Goal: Task Accomplishment & Management: Manage account settings

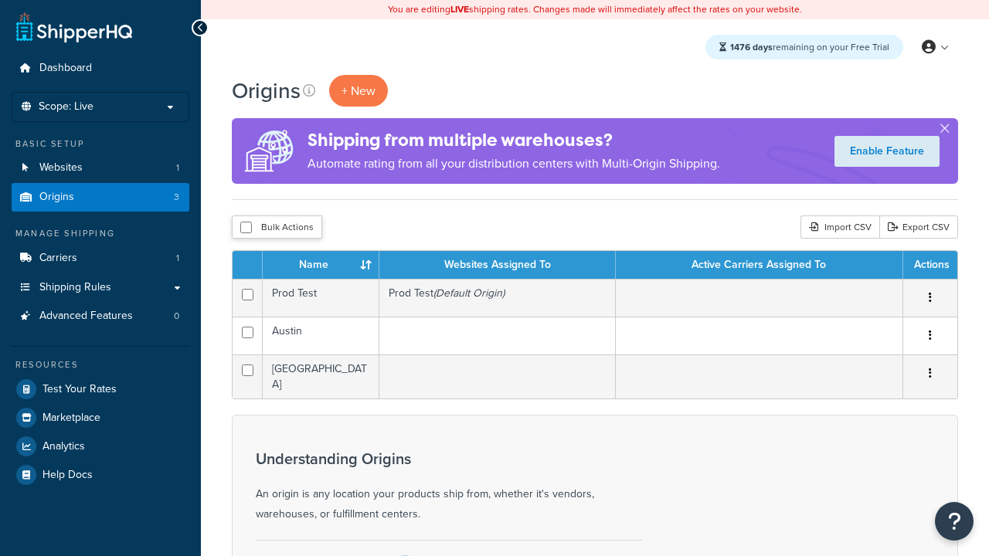
click at [246, 228] on input "checkbox" at bounding box center [246, 228] width 12 height 12
checkbox input "true"
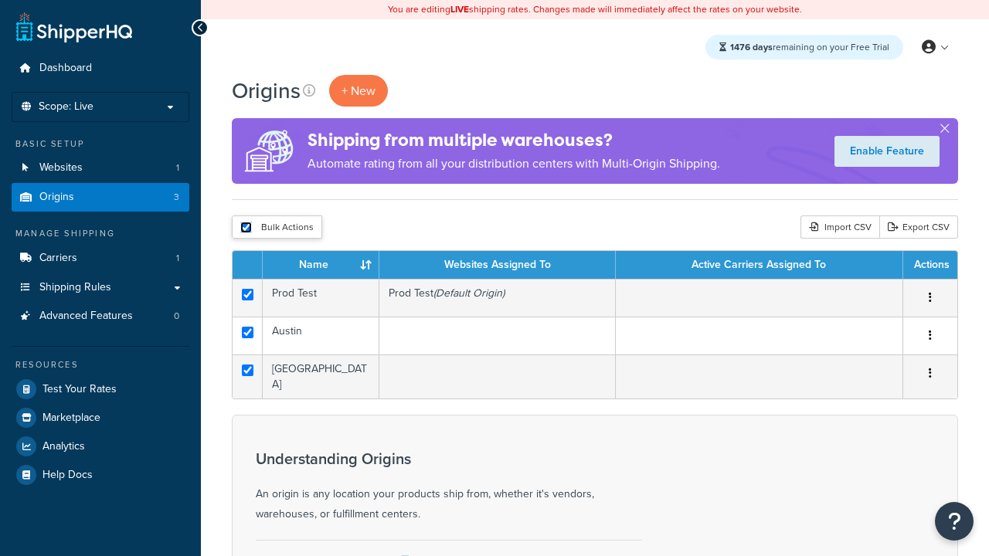
click at [0, 0] on button "Delete" at bounding box center [0, 0] width 0 height 0
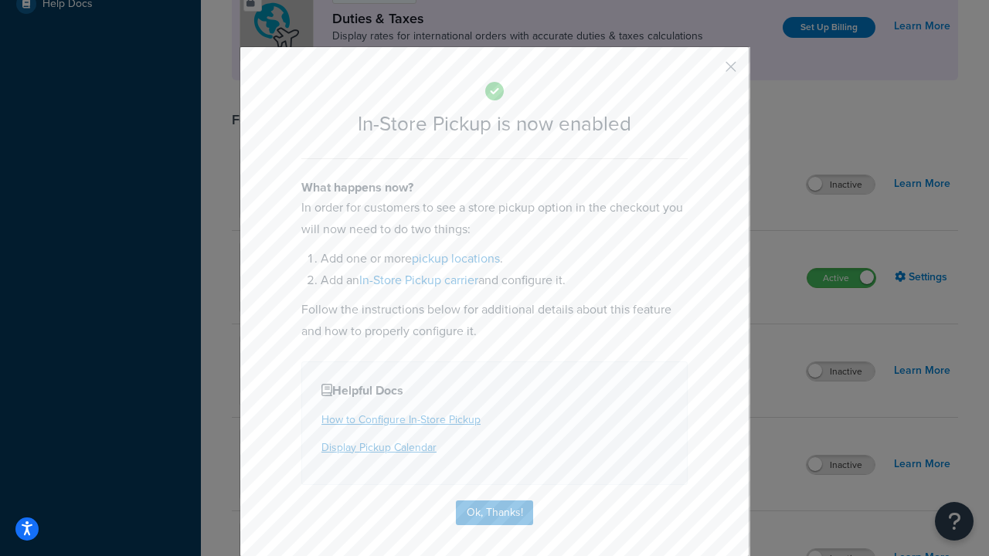
click at [708, 72] on button "button" at bounding box center [708, 72] width 4 height 4
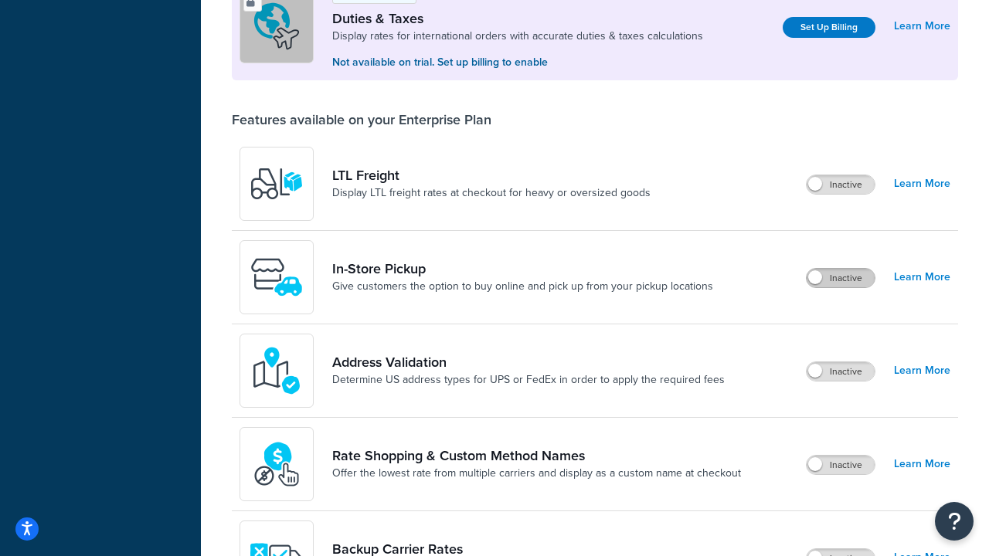
scroll to position [471, 0]
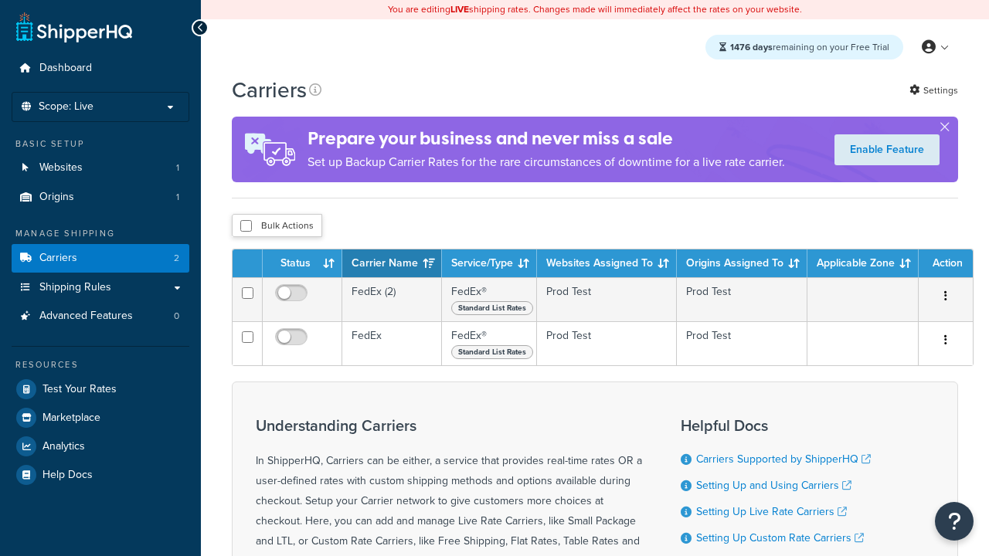
click at [246, 226] on input "checkbox" at bounding box center [246, 226] width 12 height 12
checkbox input "true"
click at [0, 0] on button "Delete" at bounding box center [0, 0] width 0 height 0
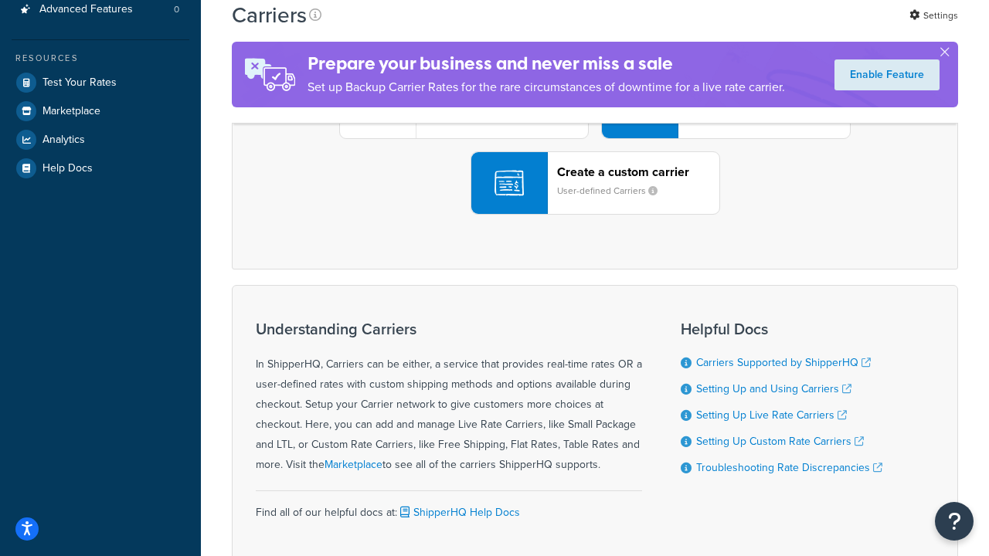
click at [595, 215] on div "UPS® Published daily rates FedEx List rates USPS Online rates See all live rate…" at bounding box center [595, 107] width 694 height 215
click at [769, 28] on header "FedEx" at bounding box center [768, 20] width 162 height 15
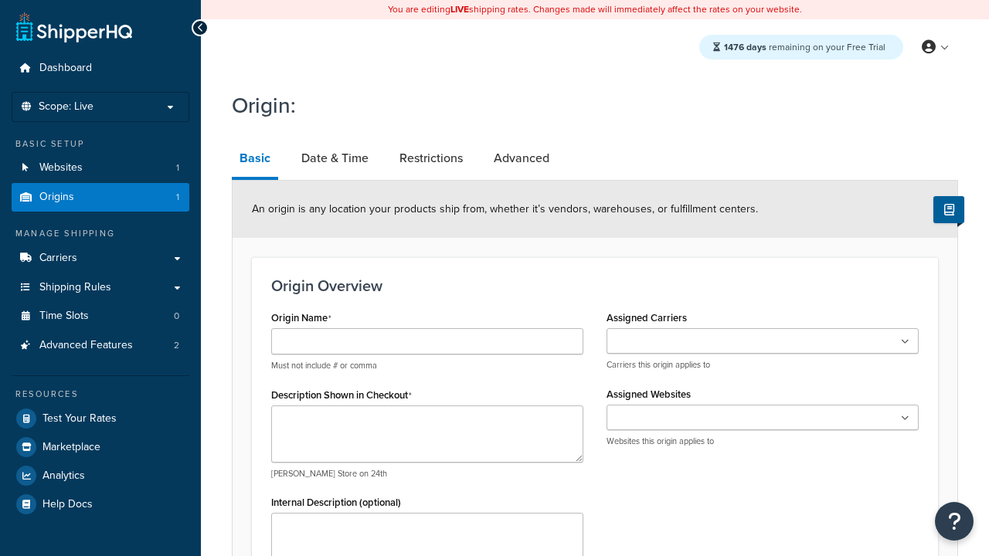
click at [254, 161] on link "Basic" at bounding box center [255, 160] width 46 height 40
click at [334, 158] on link "Date & Time" at bounding box center [335, 158] width 83 height 37
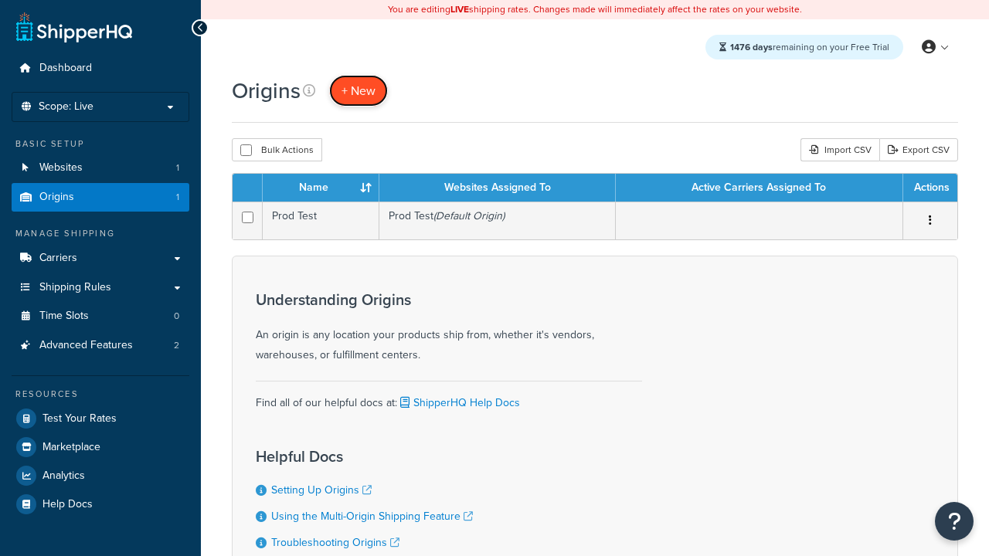
click at [358, 90] on span "+ New" at bounding box center [358, 91] width 34 height 18
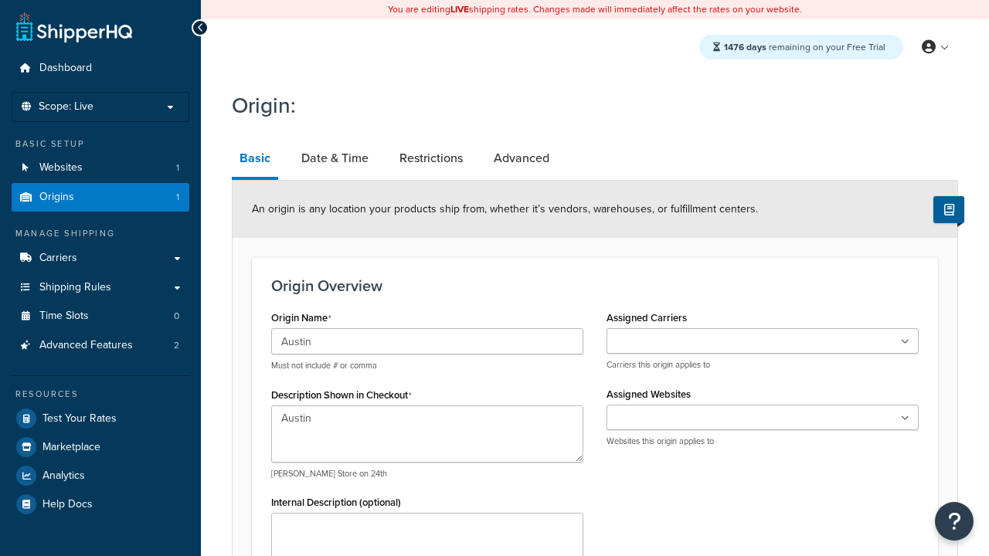
scroll to position [484, 0]
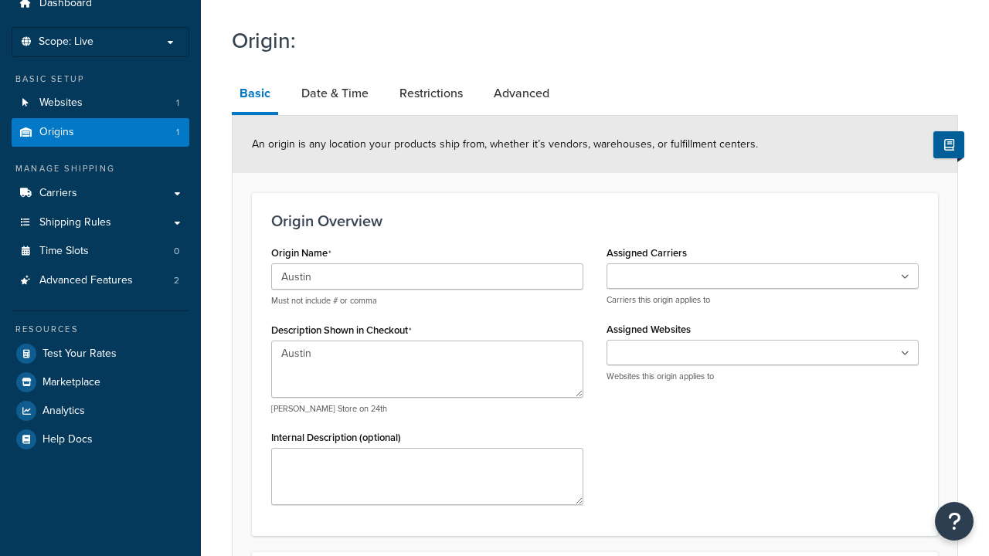
type textarea "Austin"
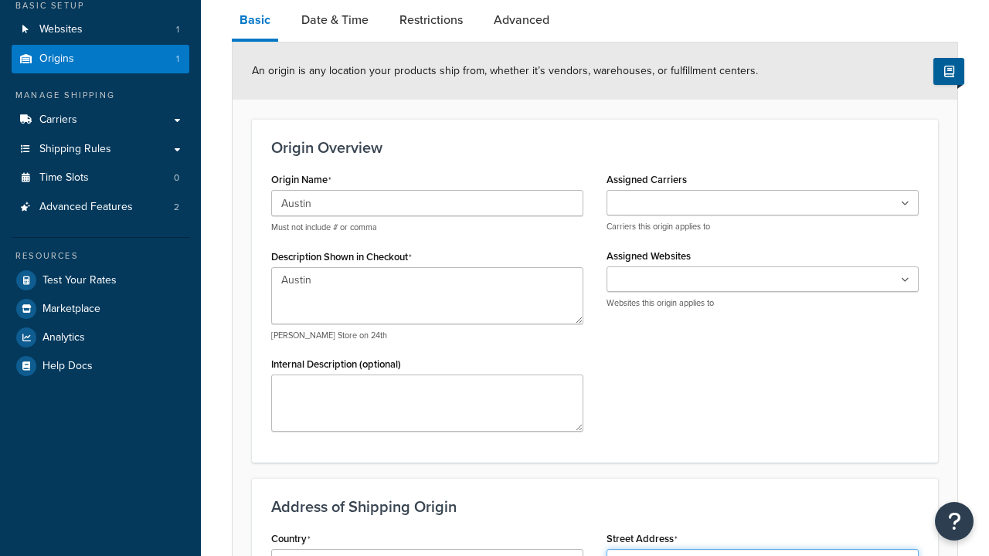
type input "Test Street"
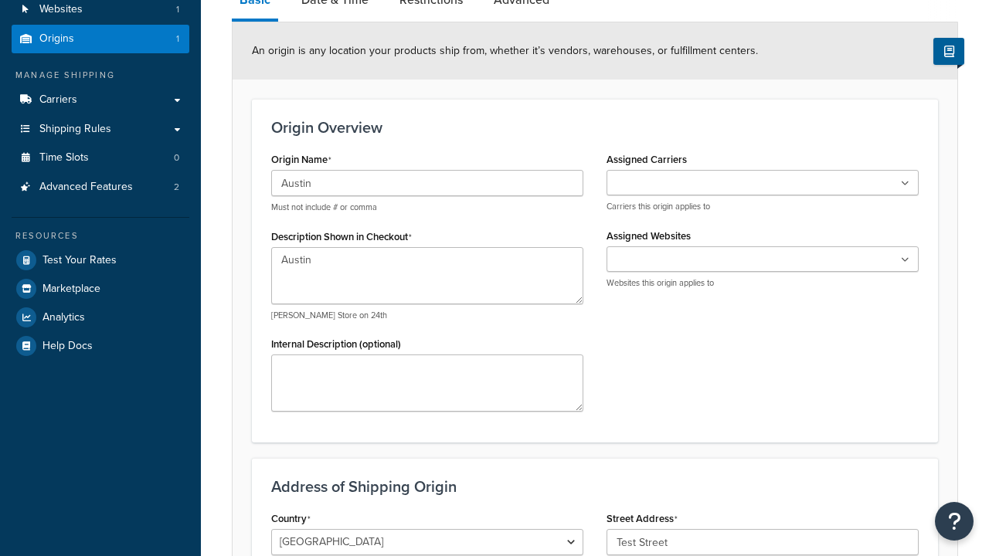
type input "Austin"
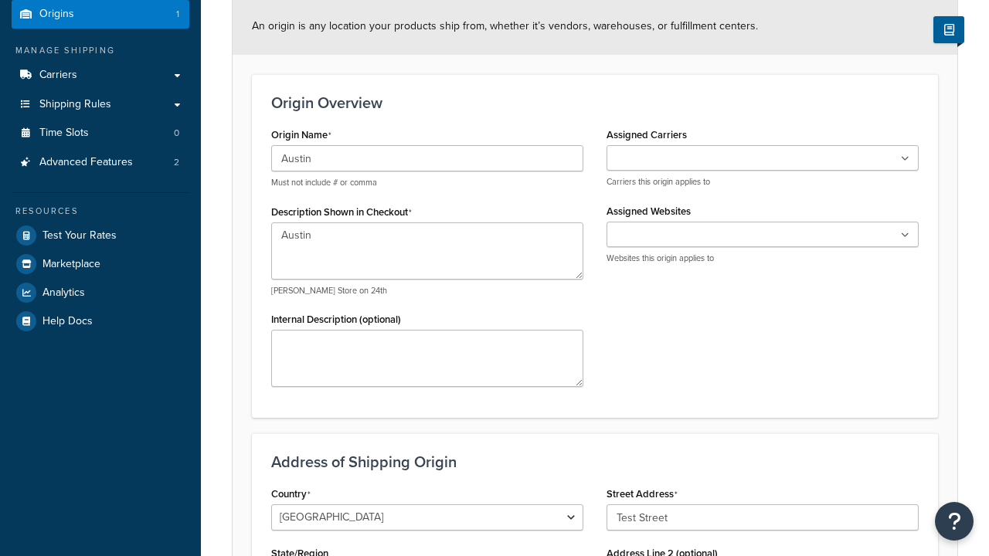
scroll to position [0, 0]
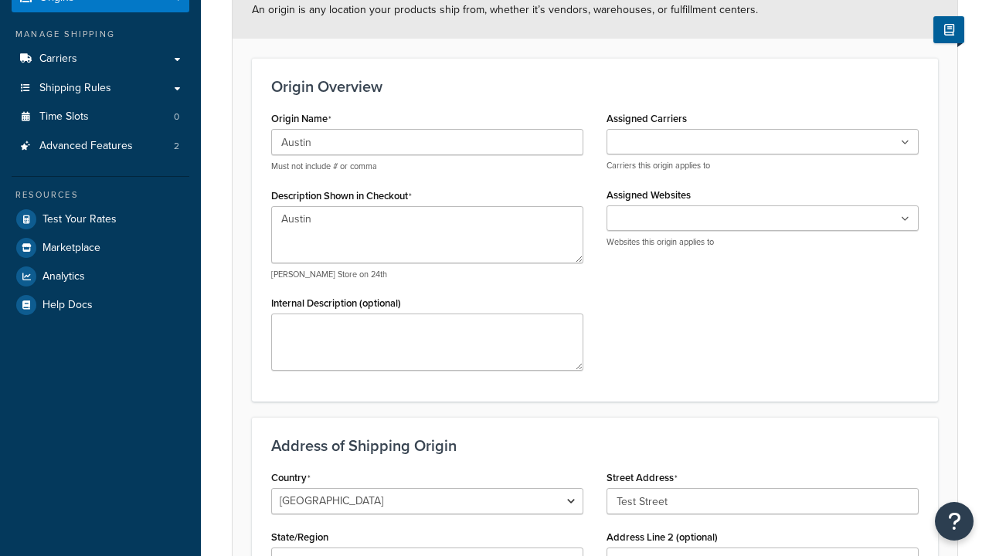
select select "43"
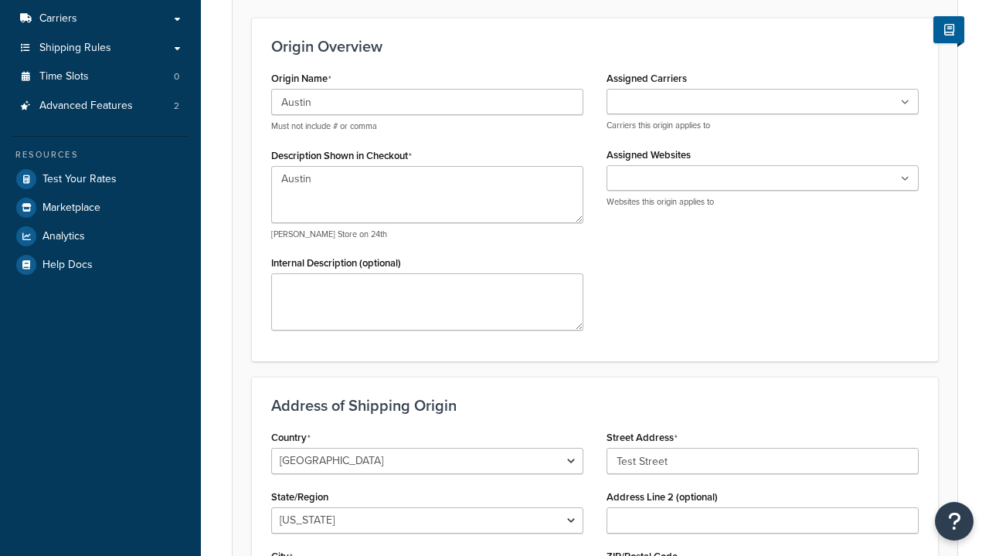
type input "Austin"
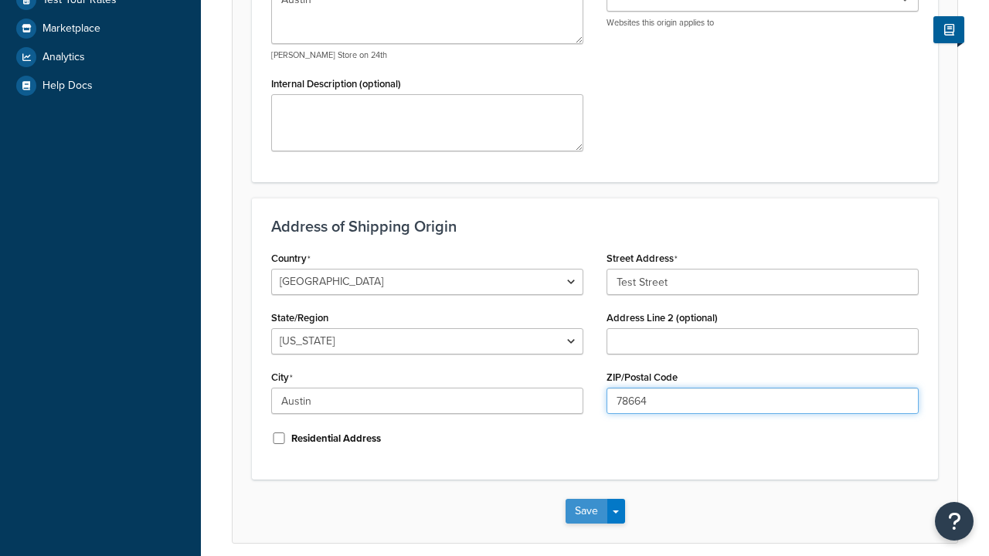
type input "78664"
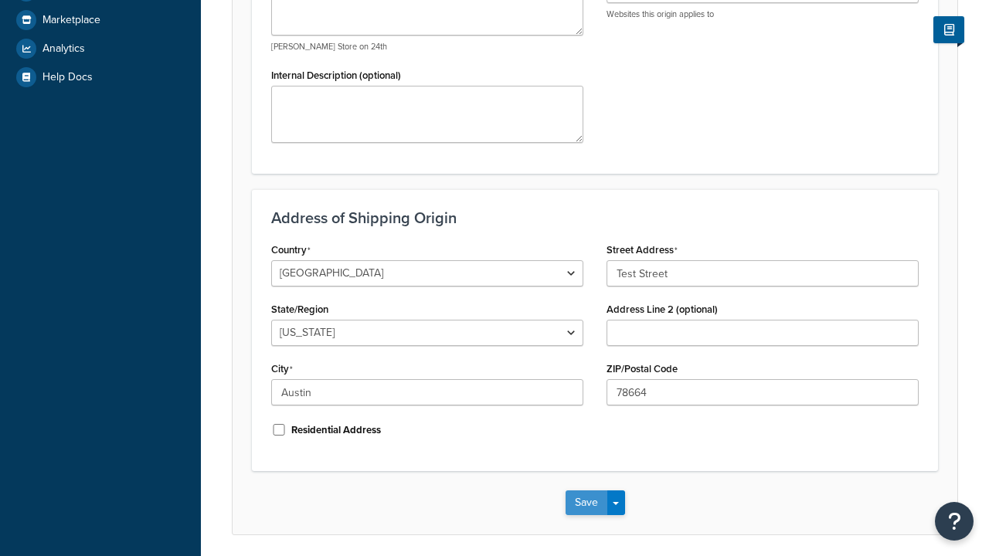
click at [586, 490] on button "Save" at bounding box center [586, 502] width 42 height 25
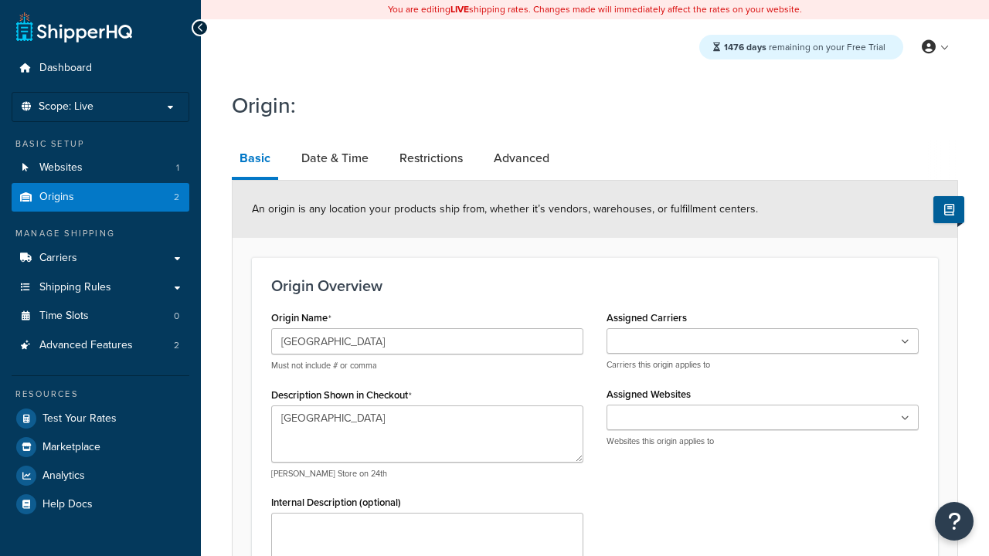
type textarea "Georgetown"
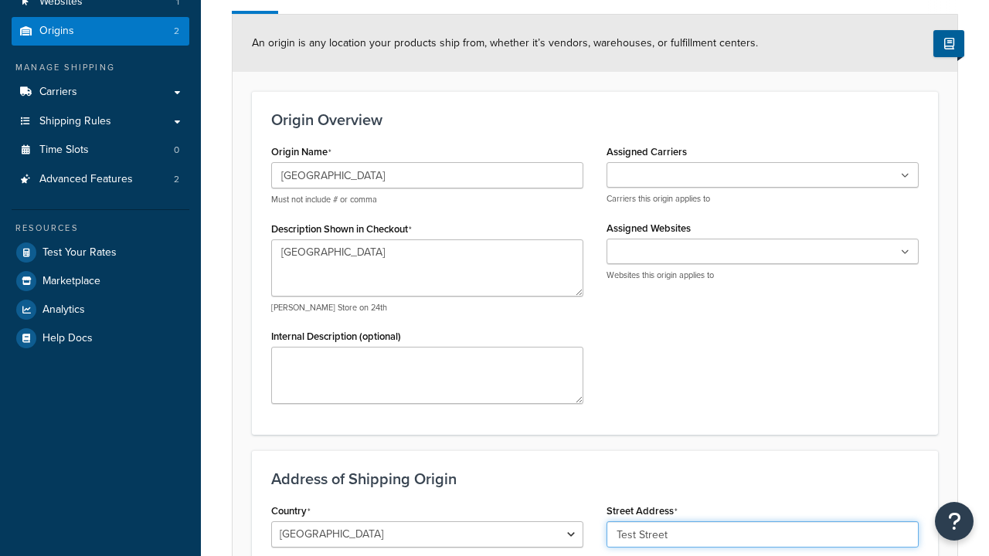
type input "Test Street"
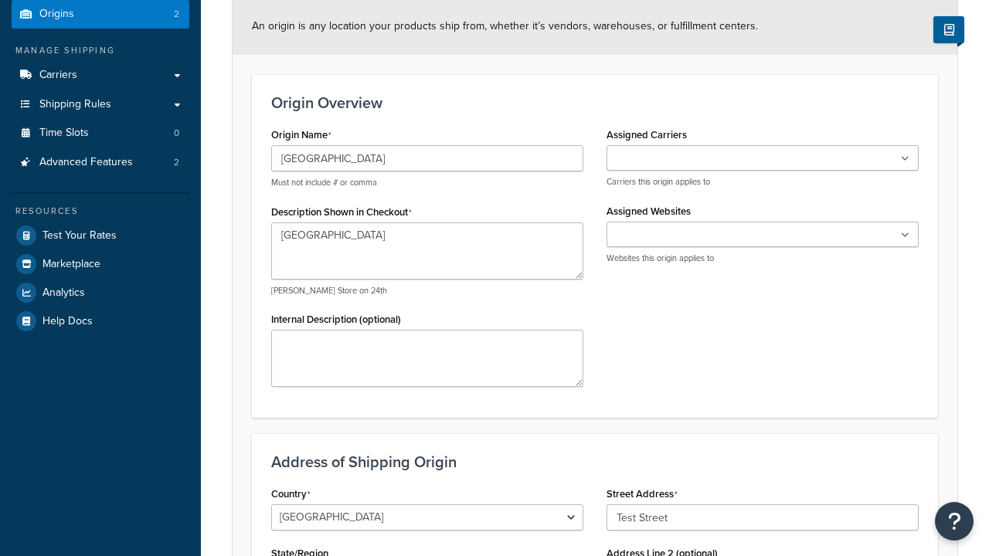
type input "Austin"
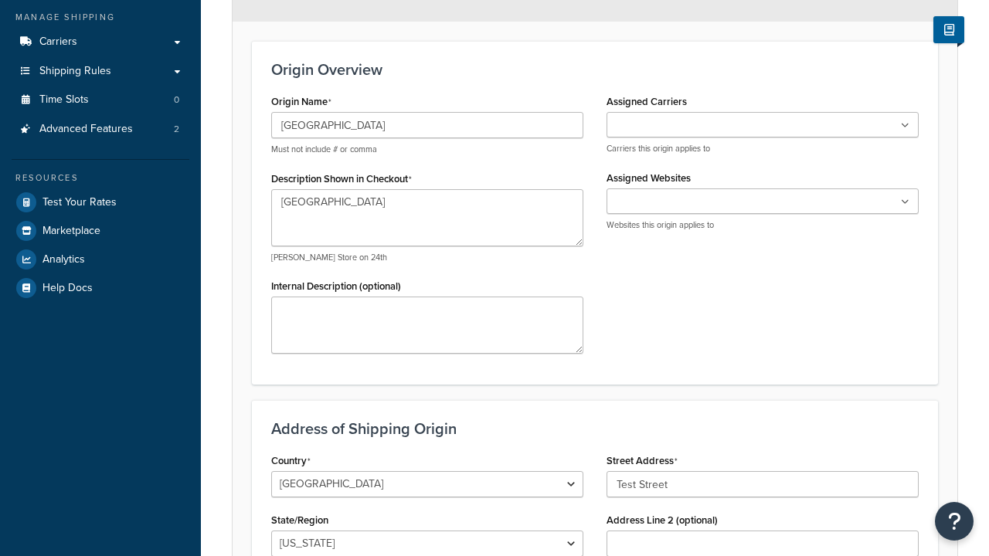
select select "43"
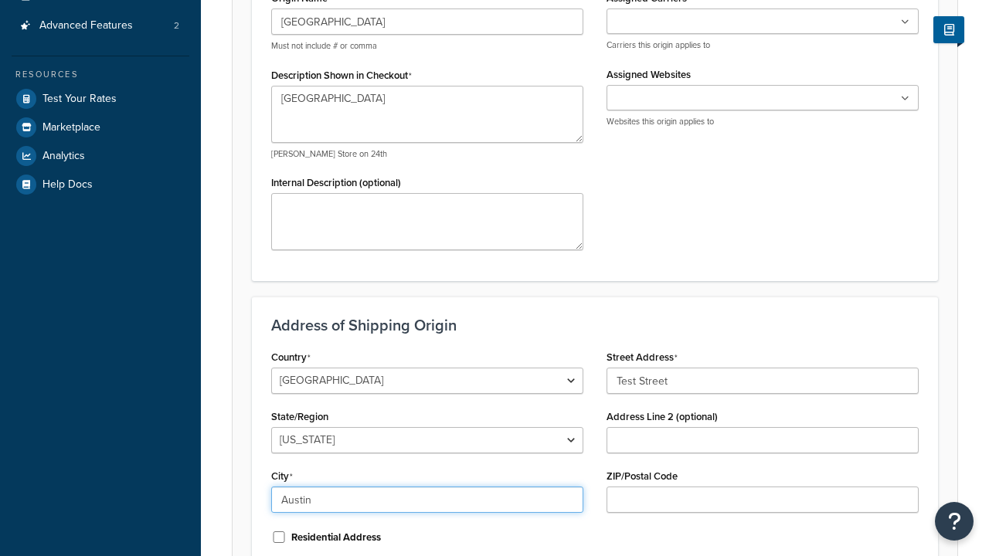
type input "Austin"
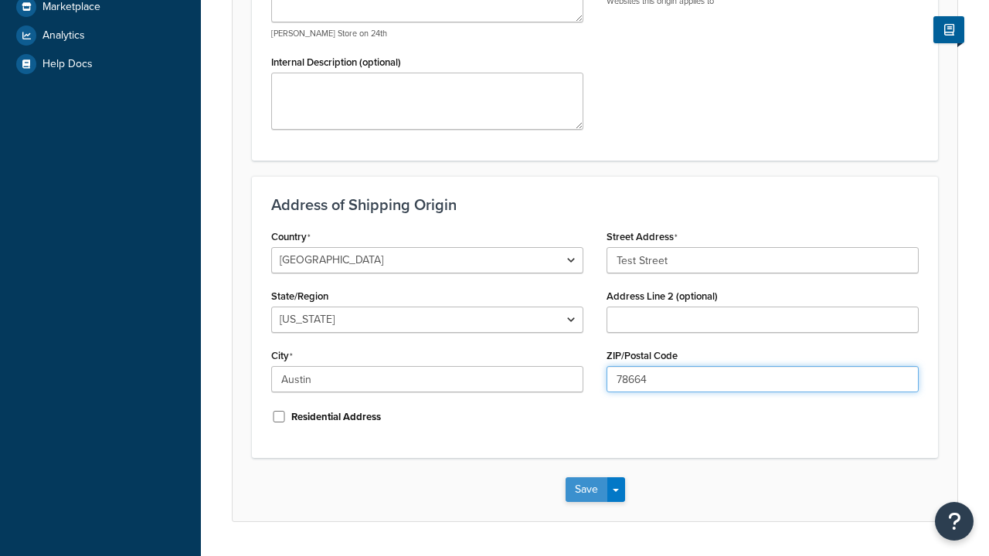
type input "78664"
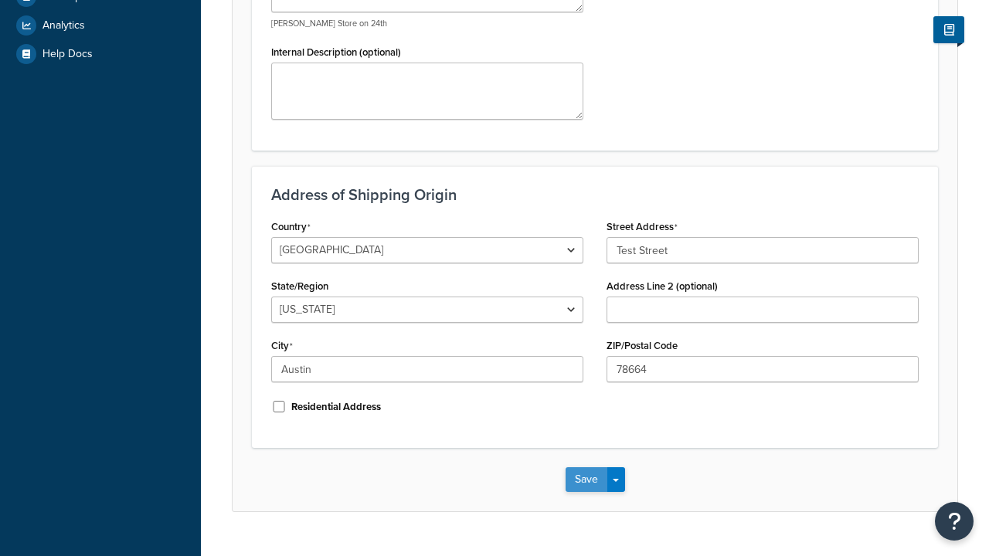
click at [586, 467] on button "Save" at bounding box center [586, 479] width 42 height 25
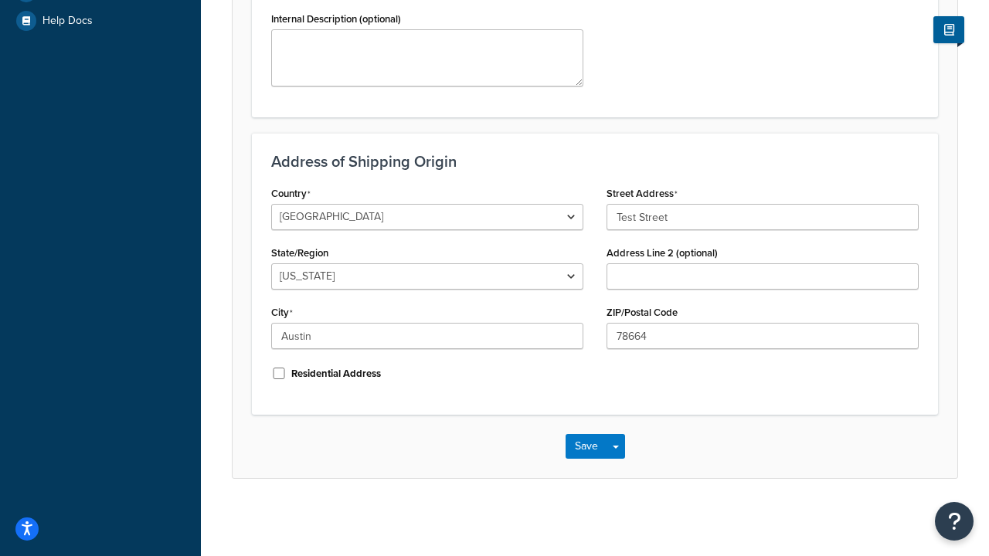
scroll to position [0, 0]
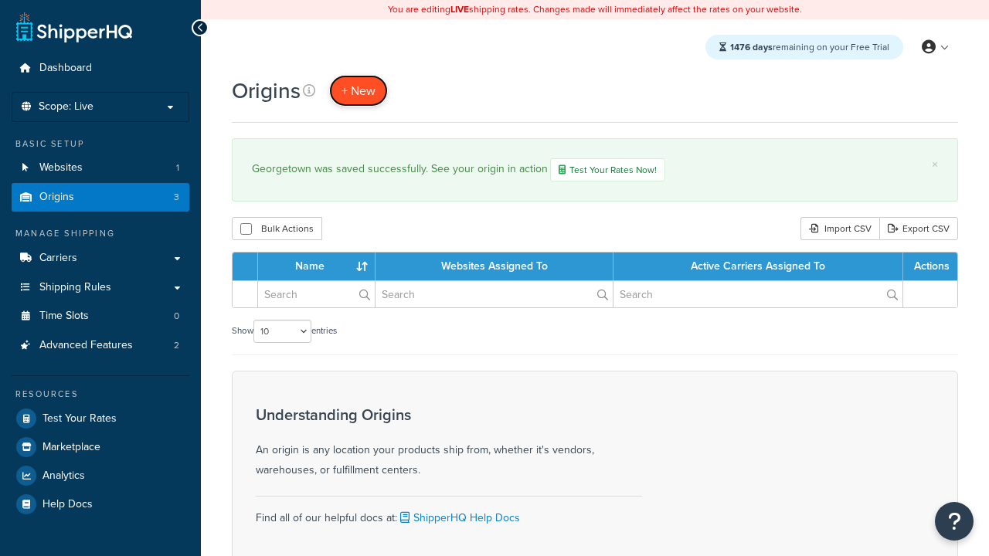
click at [358, 90] on span "+ New" at bounding box center [358, 91] width 34 height 18
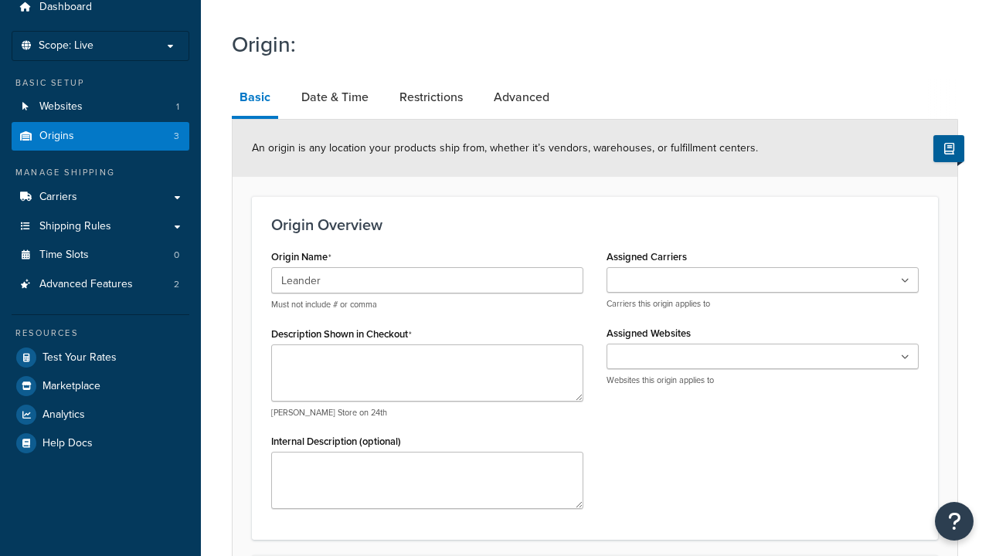
type input "Leander"
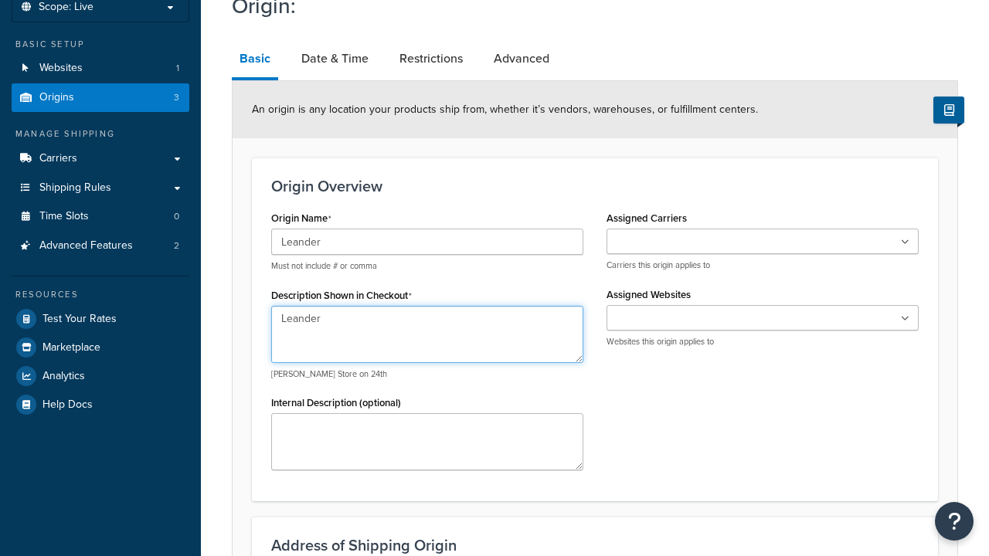
type textarea "Leander"
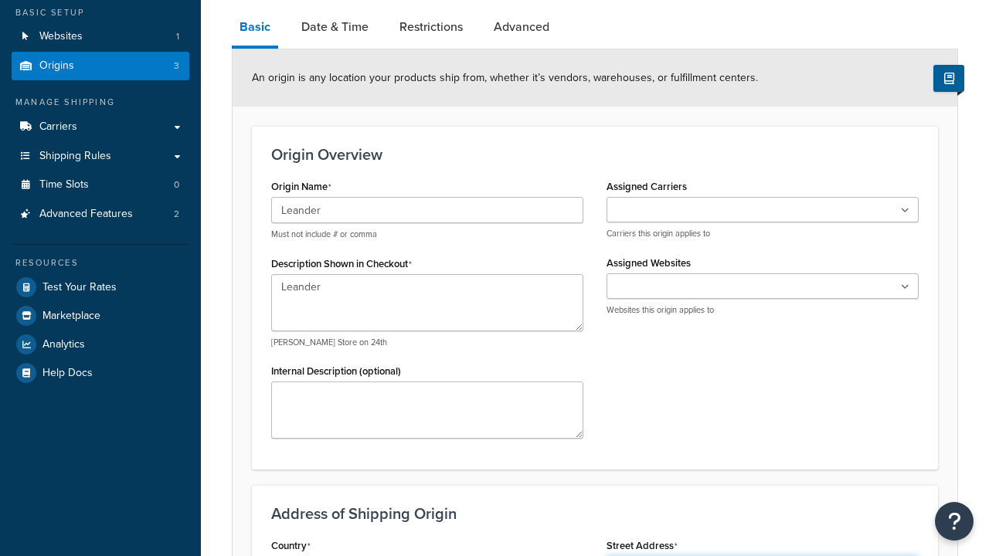
type input "Test Street"
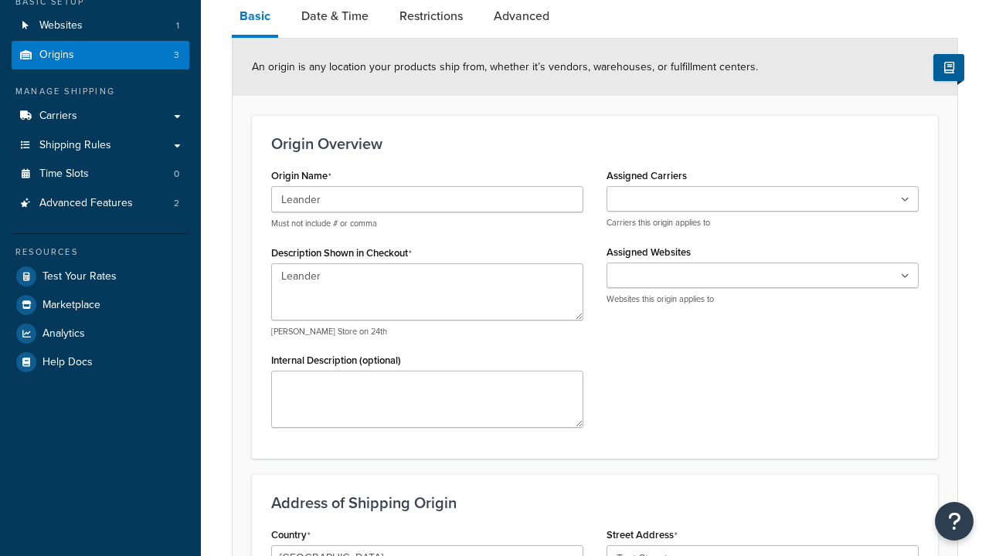
type input "Austin"
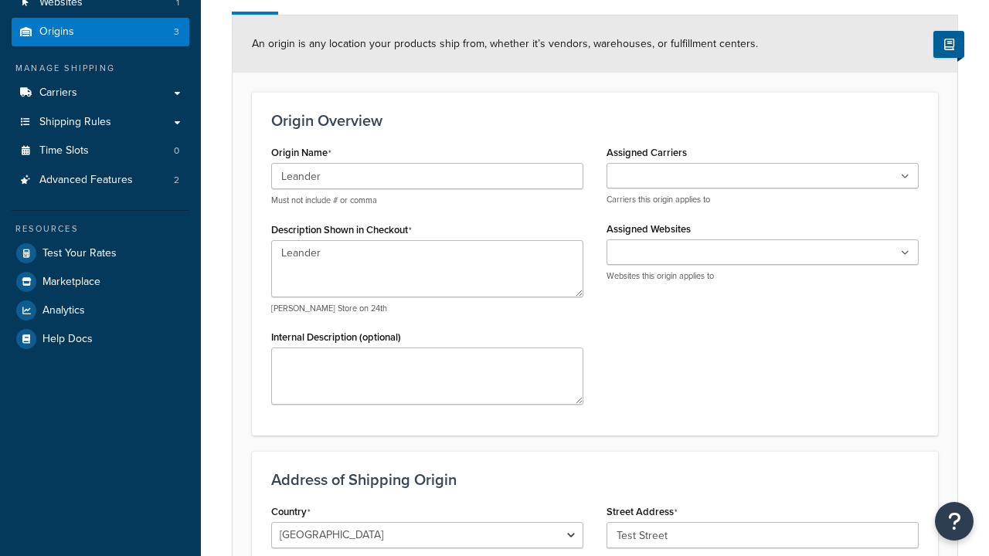
select select "43"
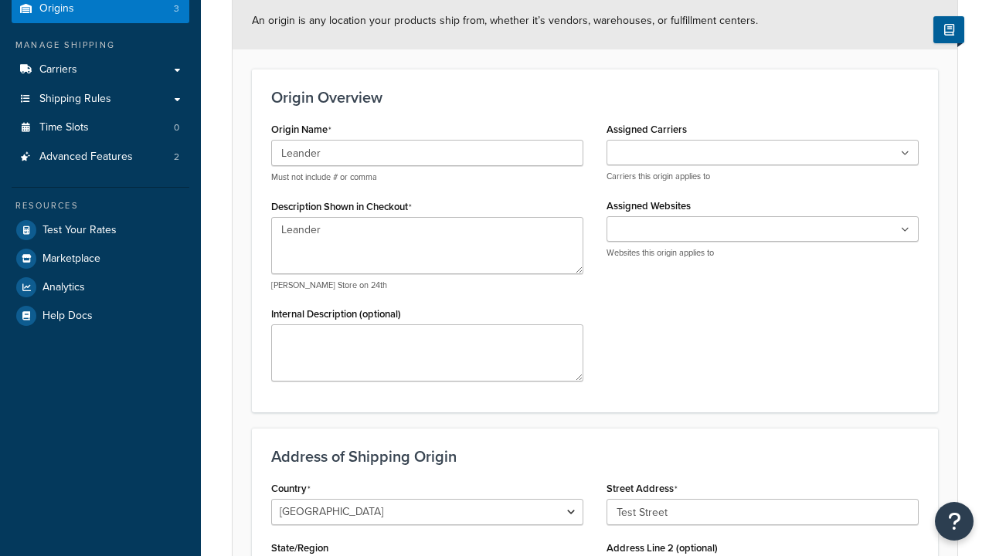
type input "Austin"
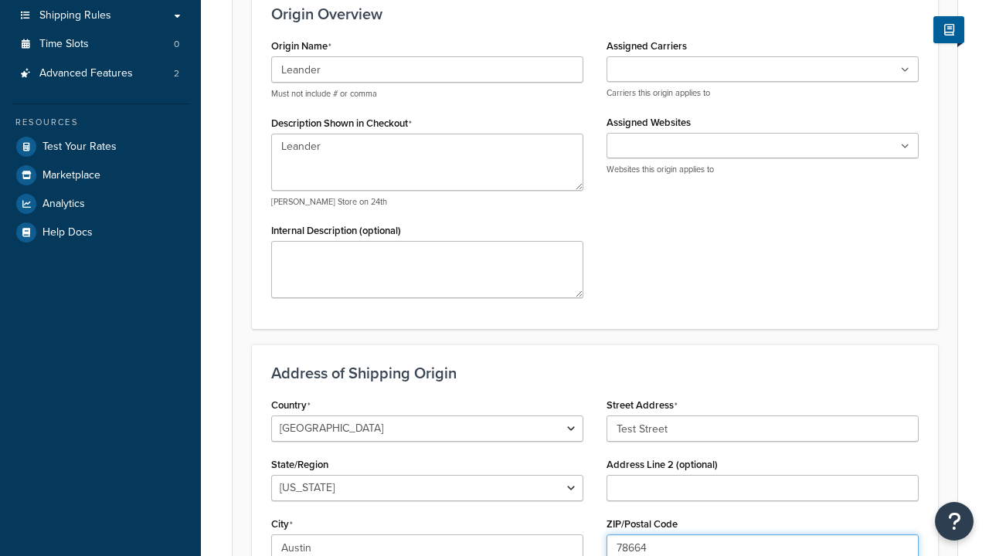
type input "78664"
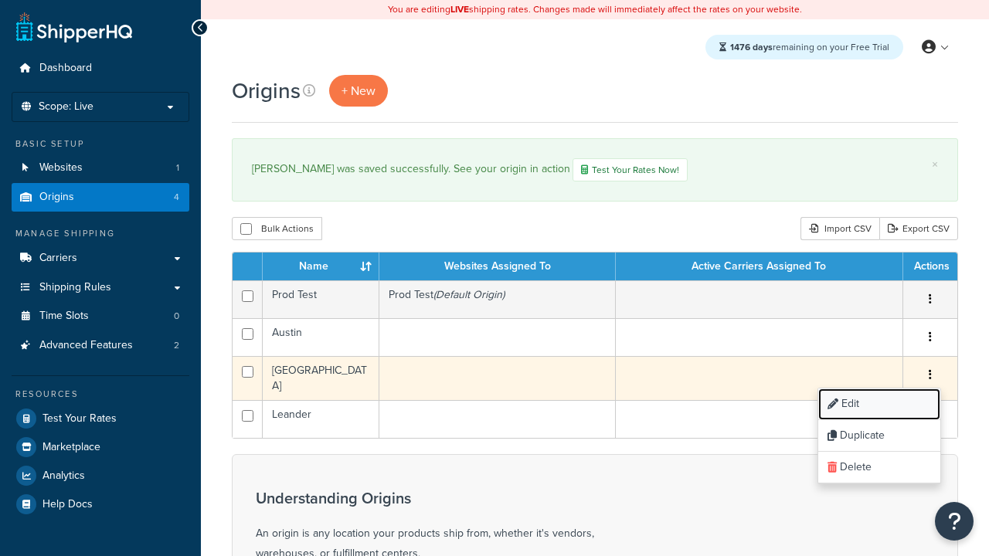
click at [878, 406] on link "Edit" at bounding box center [879, 405] width 122 height 32
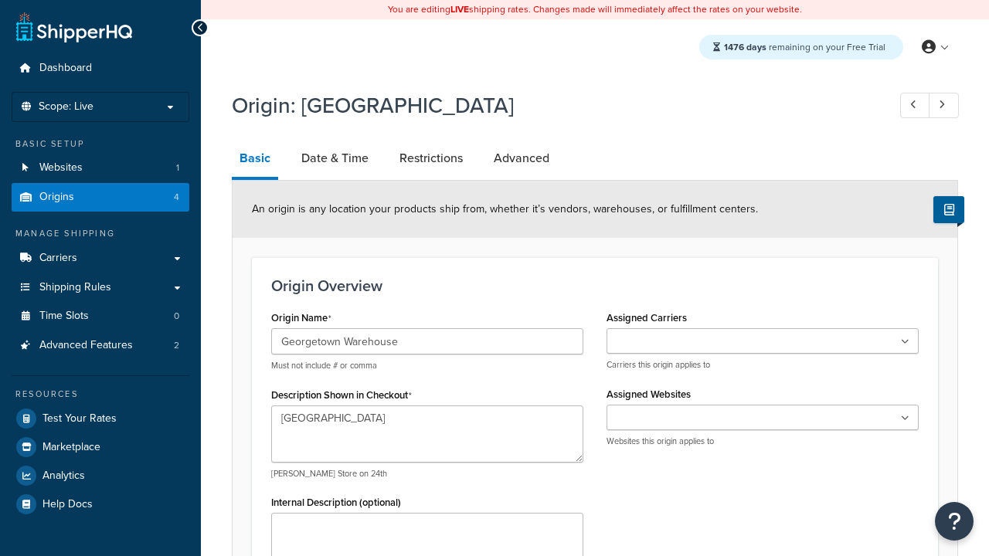
select select "43"
type input "Georgetown Warehouse"
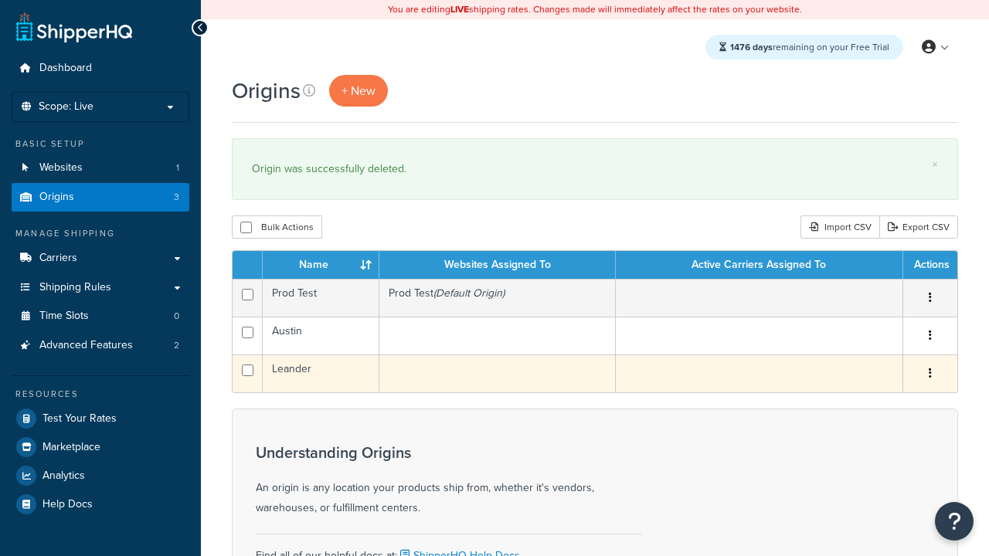
click at [929, 375] on icon "button" at bounding box center [929, 373] width 3 height 11
click at [0, 0] on link "Duplicate" at bounding box center [0, 0] width 0 height 0
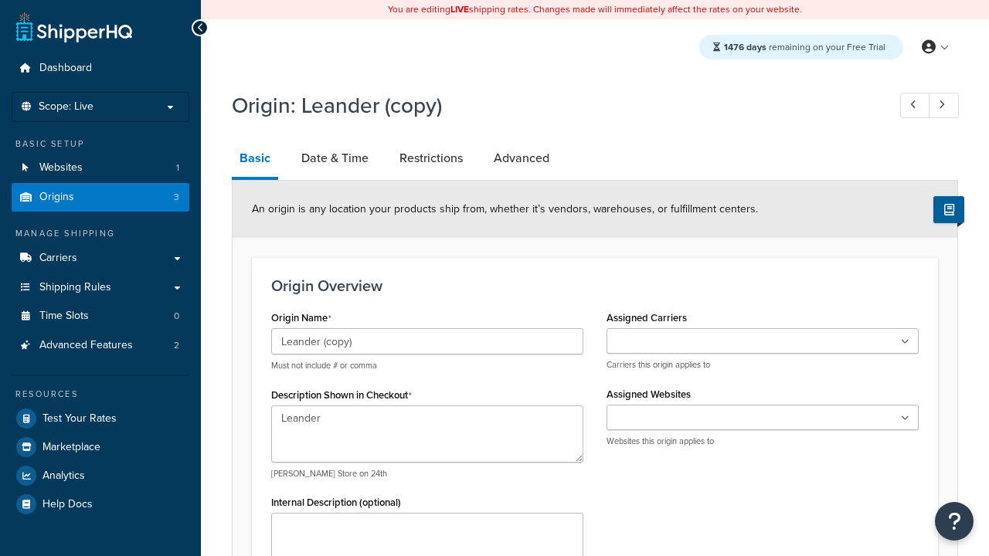
select select "43"
